Goal: Task Accomplishment & Management: Use online tool/utility

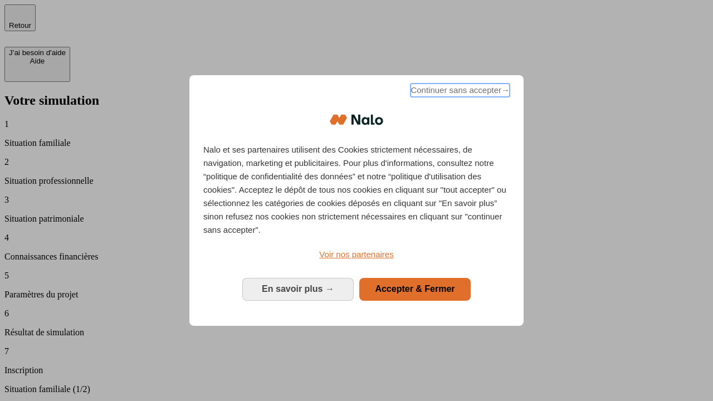
click at [459, 92] on span "Continuer sans accepter →" at bounding box center [459, 90] width 99 height 13
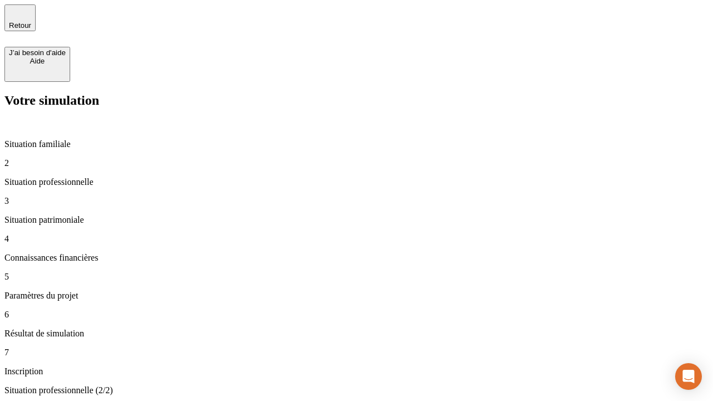
type input "30 000"
type input "40 000"
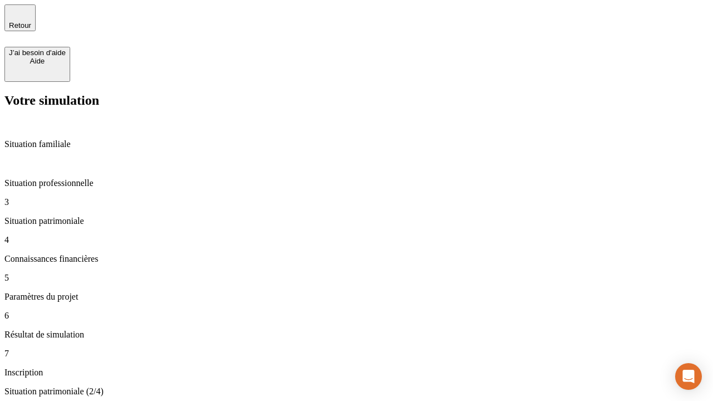
type input "1 100"
type input "20"
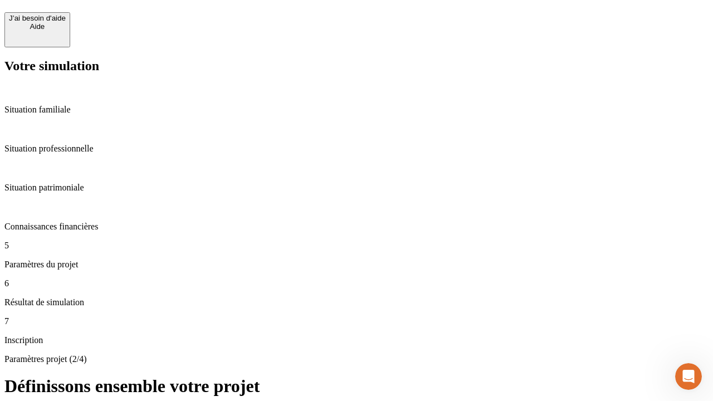
scroll to position [11, 0]
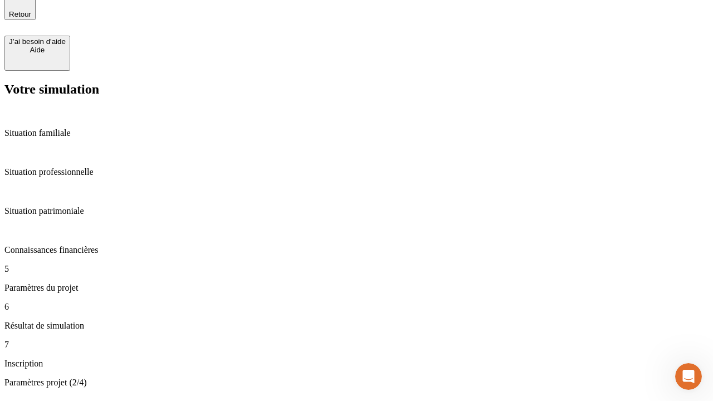
type input "40"
type input "62"
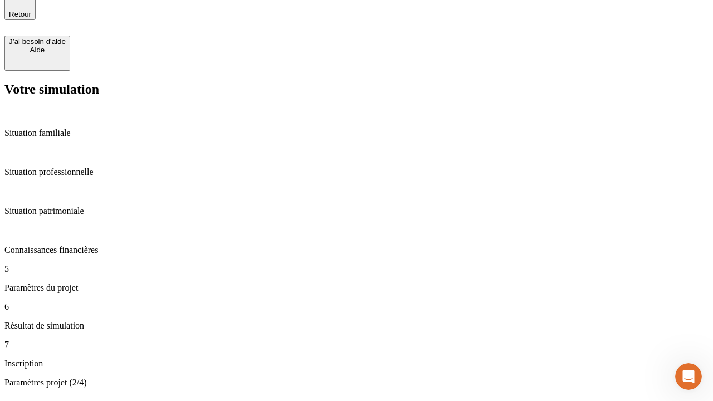
type input "50 000"
type input "640"
